Goal: Obtain resource: Download file/media

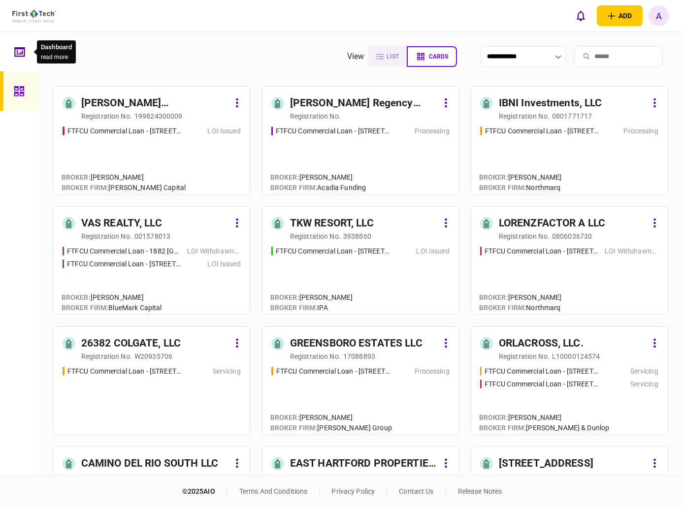
click at [20, 45] on div at bounding box center [22, 51] width 16 height 39
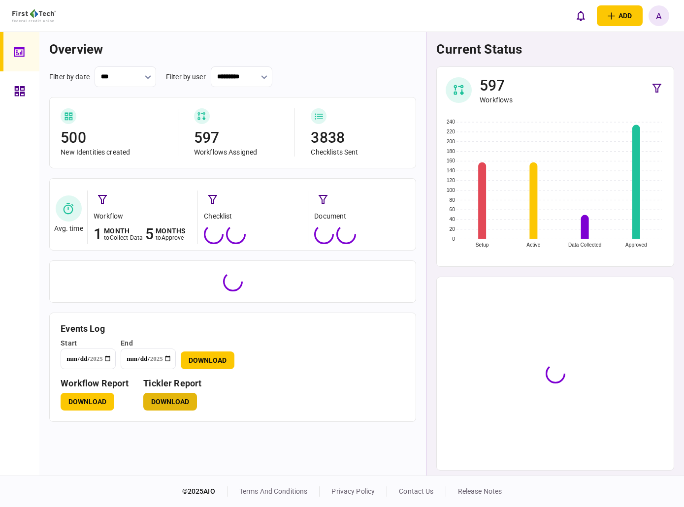
click at [179, 403] on button "Download" at bounding box center [170, 402] width 54 height 18
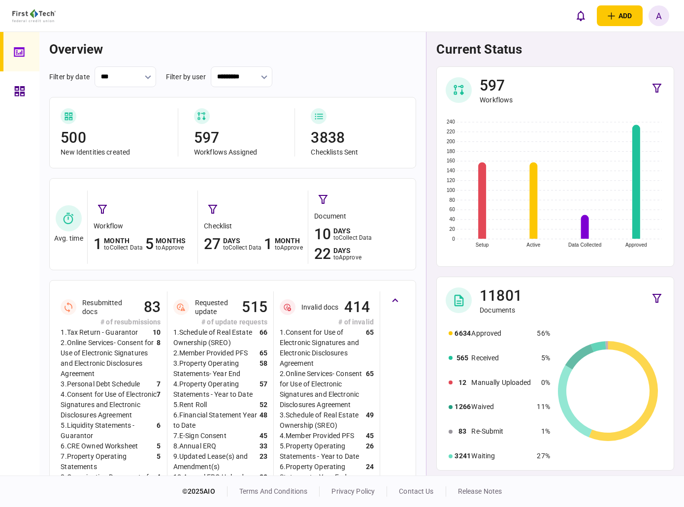
drag, startPoint x: 23, startPoint y: 229, endPoint x: 23, endPoint y: 118, distance: 110.9
click at [23, 229] on div at bounding box center [19, 254] width 39 height 444
click at [22, 92] on icon at bounding box center [20, 91] width 10 height 10
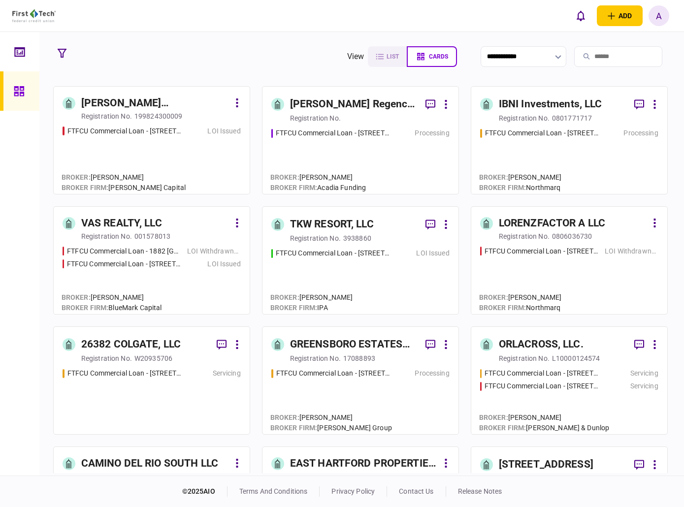
click at [604, 50] on input "search" at bounding box center [618, 56] width 88 height 21
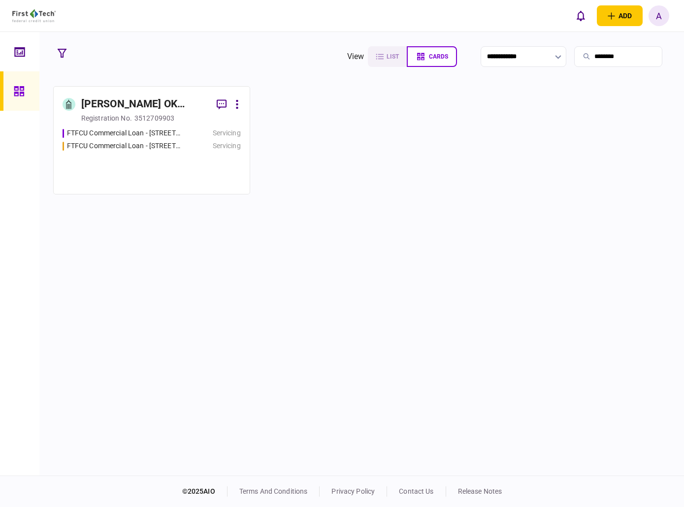
type input "********"
click at [94, 120] on div "registration no." at bounding box center [106, 118] width 51 height 10
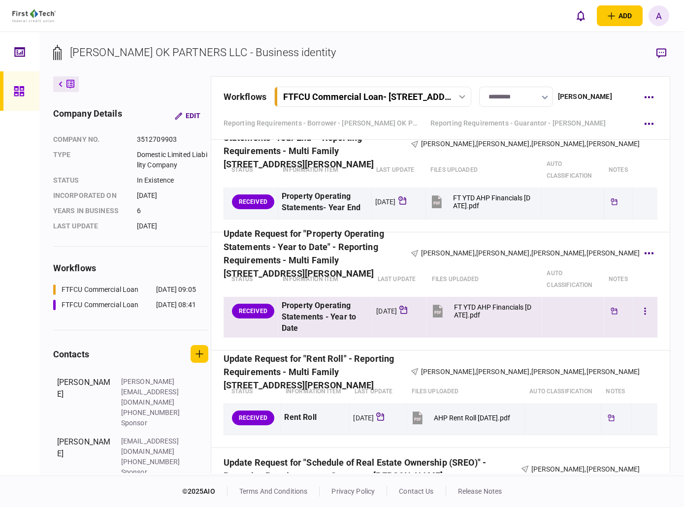
scroll to position [936, 0]
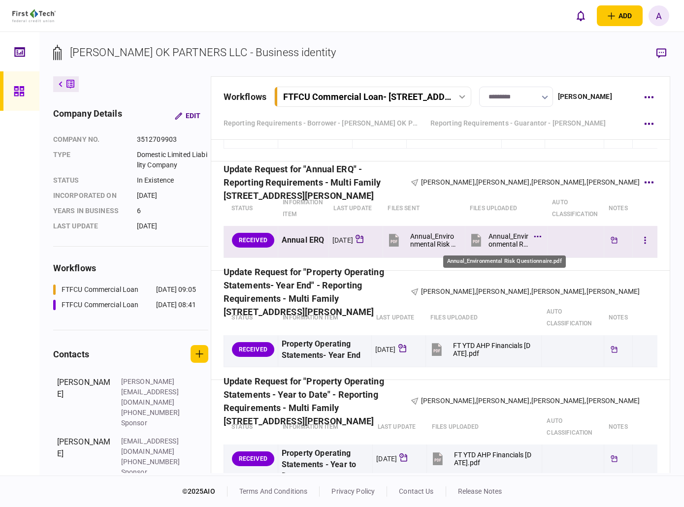
click at [515, 240] on div "Annual_Environmental Risk Questionnaire.pdf" at bounding box center [509, 241] width 40 height 16
click at [637, 240] on button "button" at bounding box center [646, 241] width 18 height 18
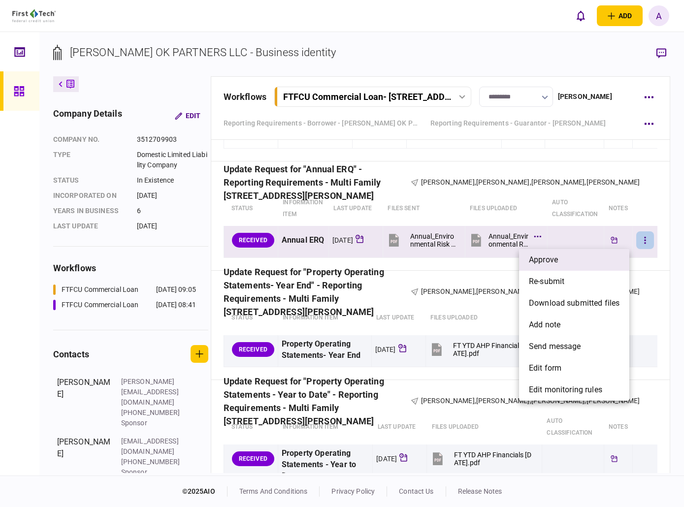
click at [585, 256] on li "approve" at bounding box center [574, 260] width 110 height 22
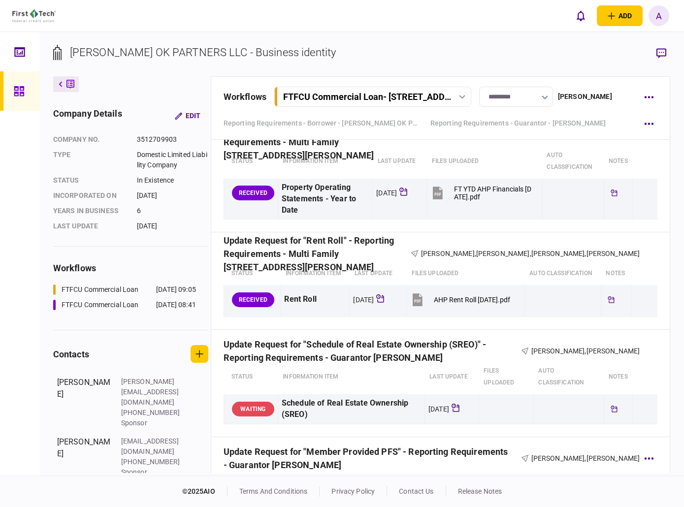
scroll to position [1182, 0]
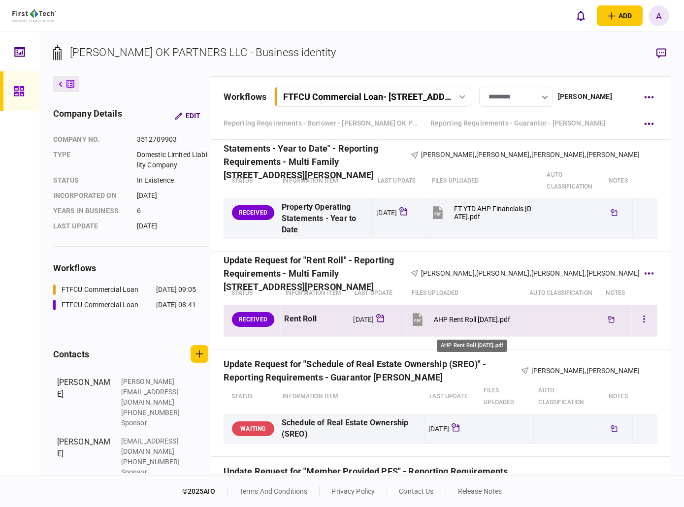
click at [469, 324] on div "AHP Rent Roll [DATE].pdf" at bounding box center [472, 320] width 76 height 8
